Goal: Task Accomplishment & Management: Use online tool/utility

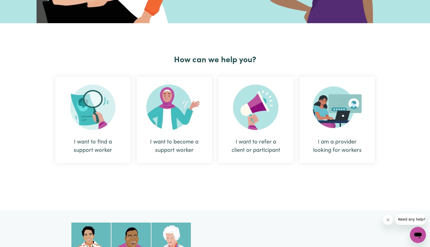
scroll to position [146, 0]
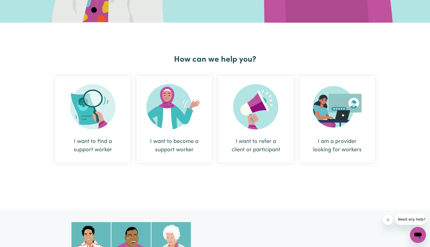
click at [343, 142] on div "I am a provider looking for workers" at bounding box center [336, 145] width 51 height 17
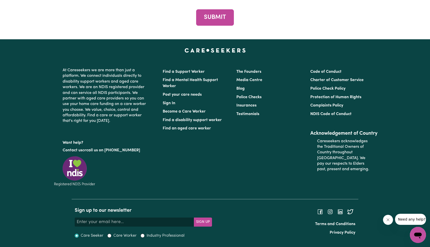
scroll to position [2167, 0]
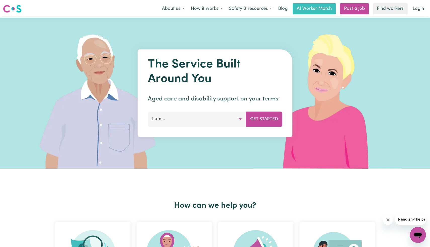
scroll to position [1, 0]
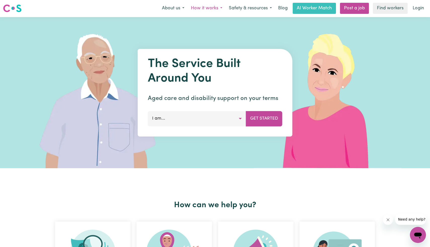
click at [205, 10] on button "How it works" at bounding box center [207, 8] width 38 height 11
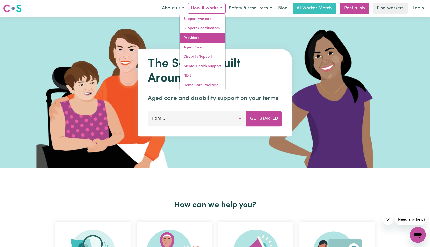
click at [203, 38] on link "Providers" at bounding box center [203, 38] width 46 height 10
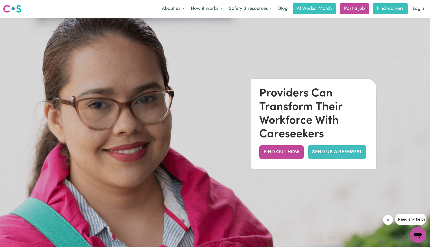
click at [393, 8] on link "Find workers" at bounding box center [390, 8] width 35 height 11
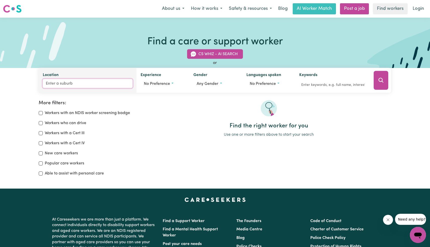
click at [82, 84] on input "Location" at bounding box center [88, 83] width 90 height 9
type input "[PERSON_NAME]"
type input "[PERSON_NAME], [GEOGRAPHIC_DATA], 5555"
type input "alfr"
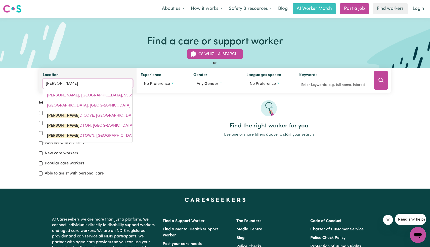
type input "[PERSON_NAME]"
type input "[PERSON_NAME][GEOGRAPHIC_DATA], [GEOGRAPHIC_DATA], 6154"
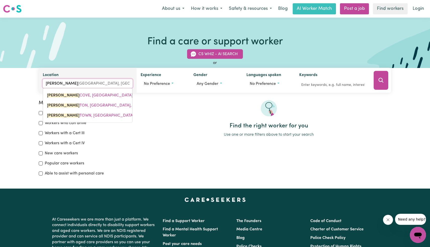
type input "alfredt"
type input "alfredton"
type input "alfredton, [GEOGRAPHIC_DATA], 3350"
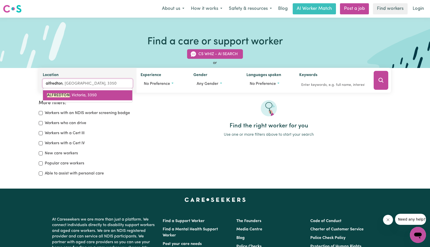
click at [83, 96] on span "ALFREDTON , Victoria, 3350" at bounding box center [72, 95] width 50 height 4
